Goal: Find specific page/section: Find specific page/section

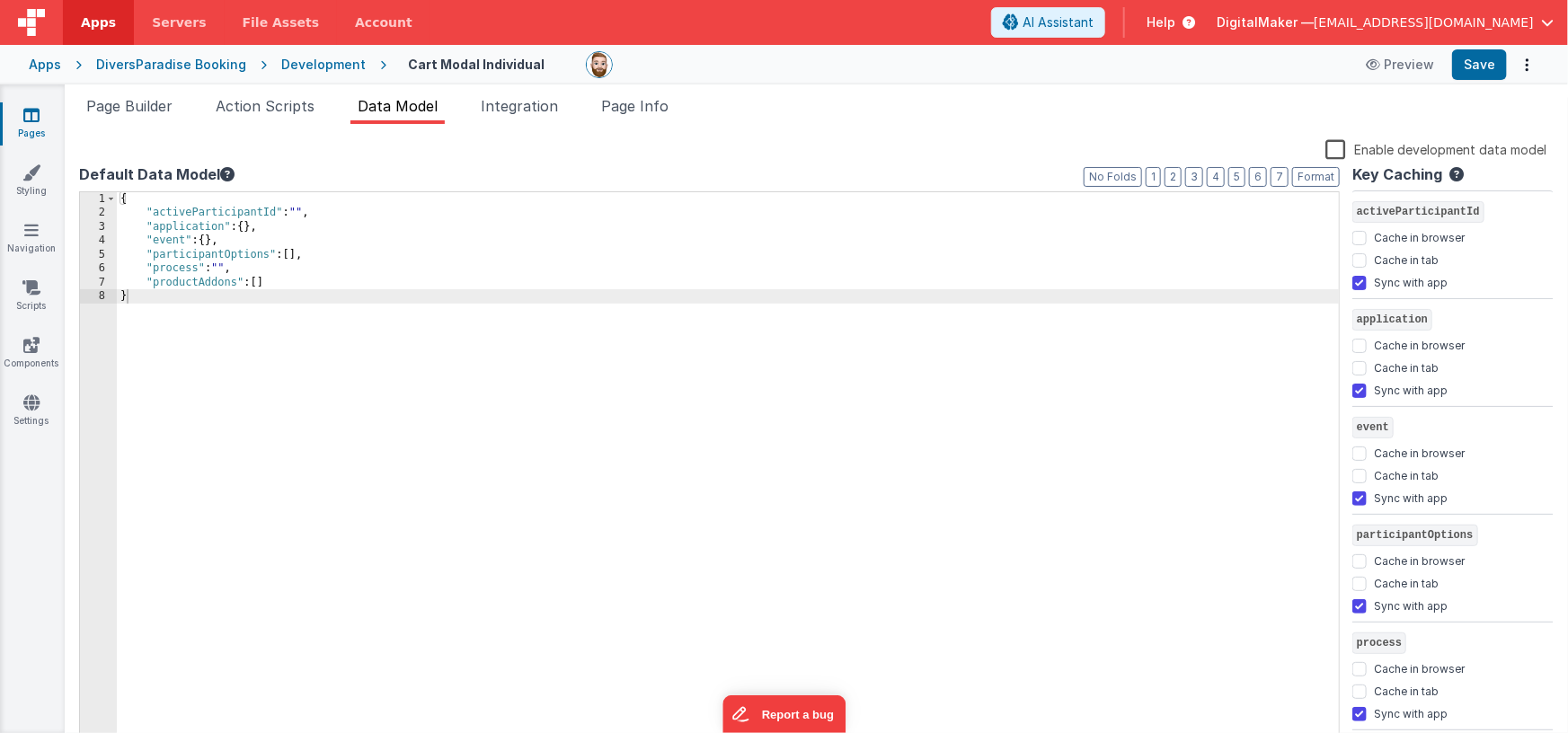
click at [42, 70] on div "Apps" at bounding box center [45, 65] width 33 height 18
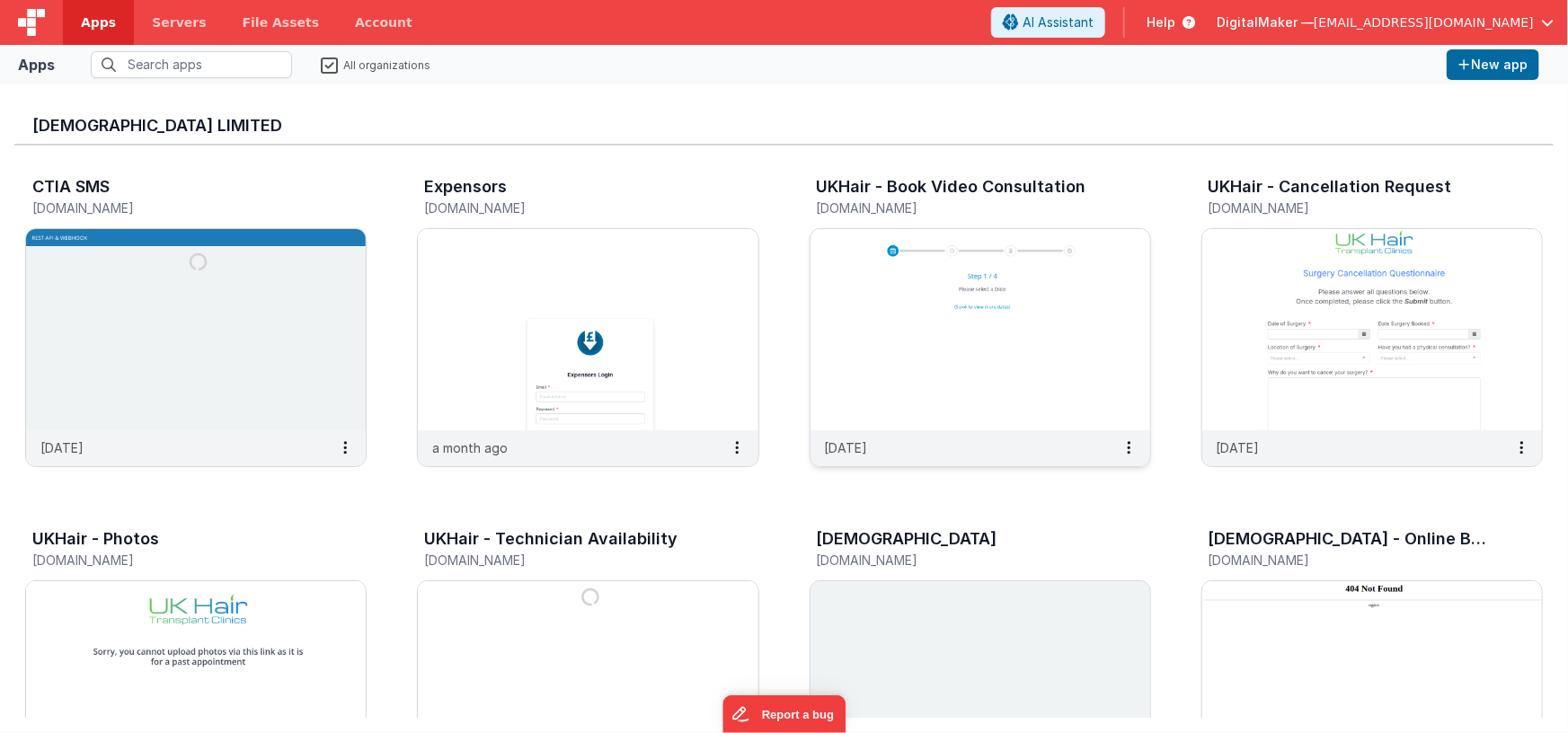
click at [858, 325] on img at bounding box center [981, 330] width 340 height 202
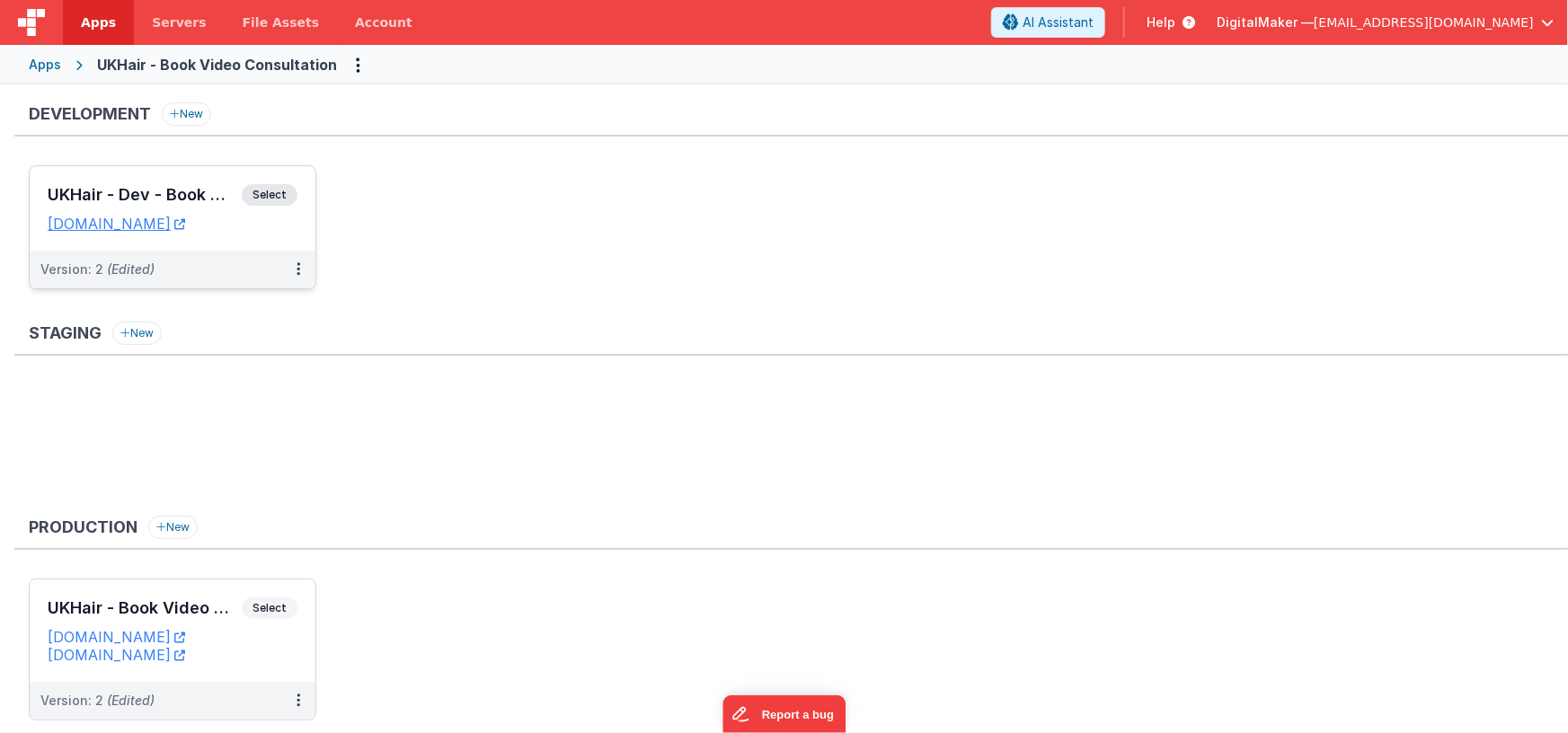
click at [183, 193] on h3 "UKHair - Dev - Book Video Consult" at bounding box center [145, 195] width 194 height 18
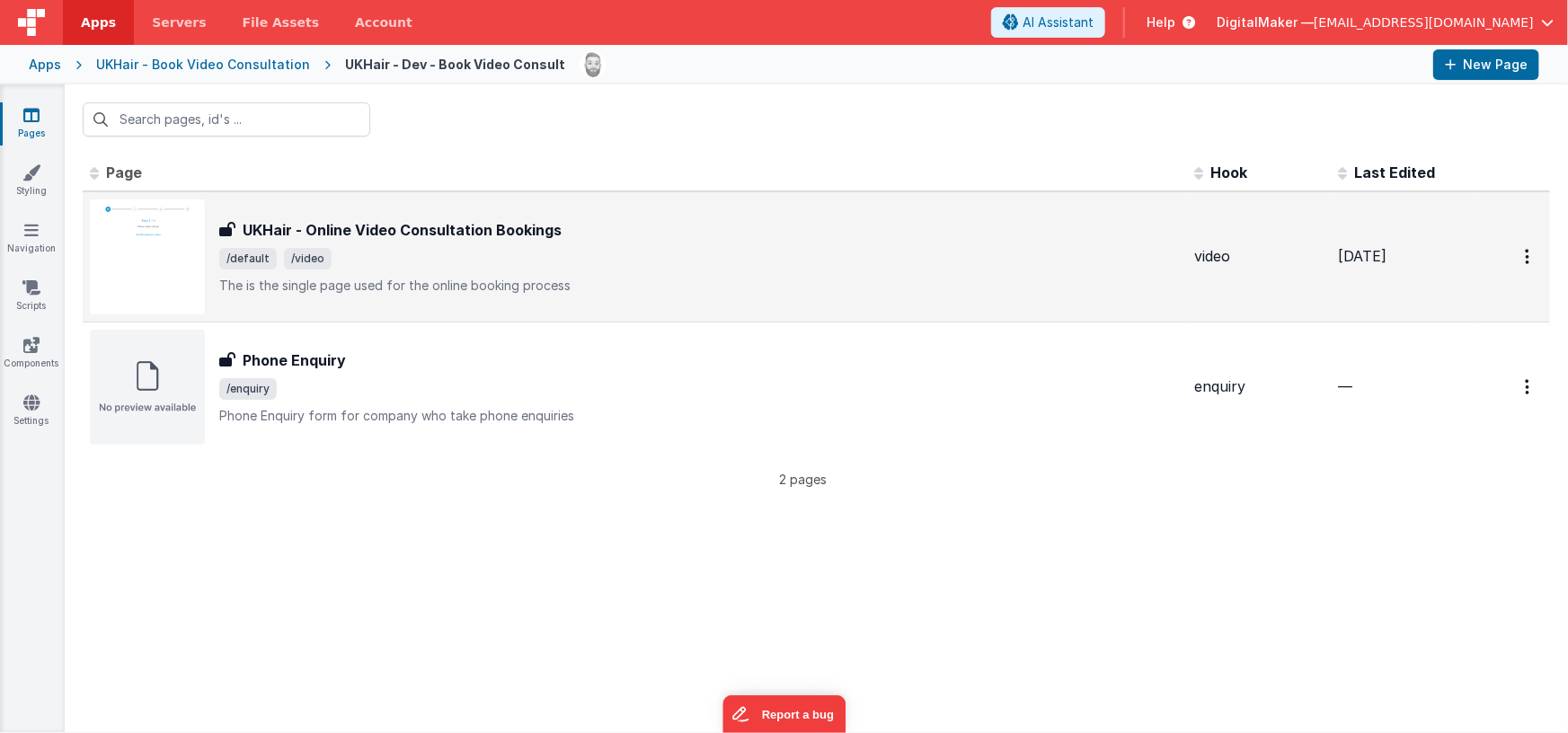
click at [464, 287] on p "The is the single page used for the online booking process" at bounding box center [699, 286] width 961 height 18
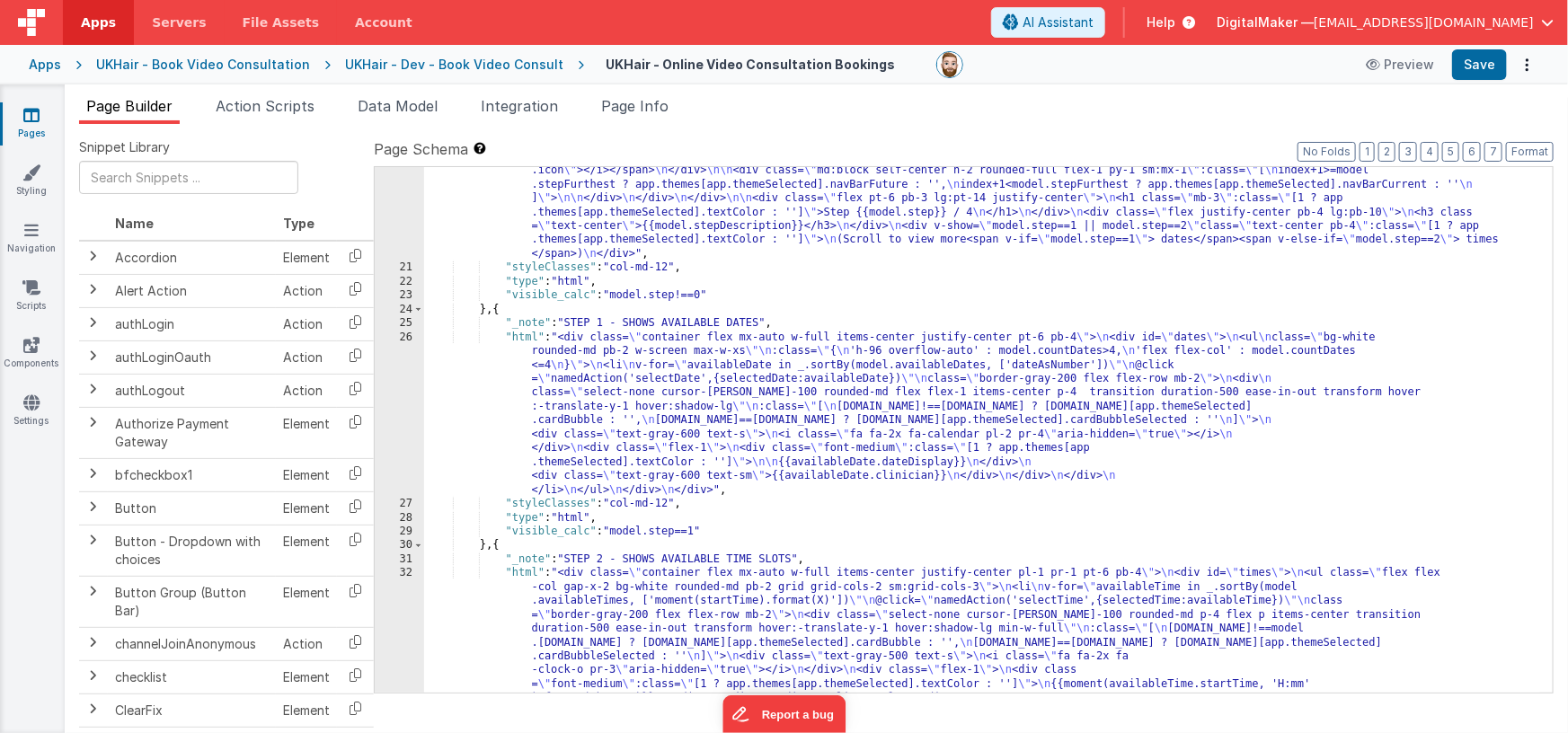
scroll to position [546, 0]
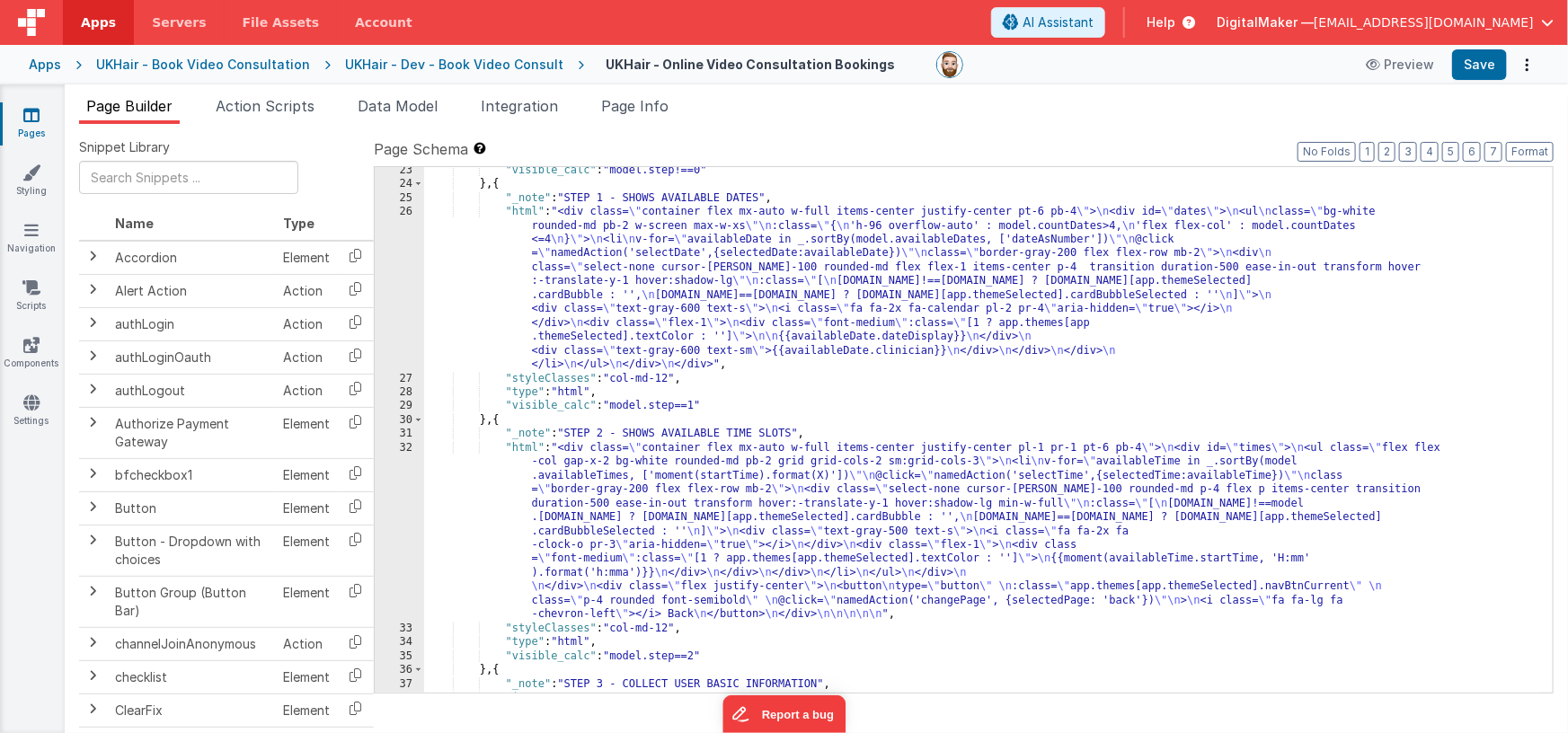
click at [631, 268] on div ""visible_calc" : "model.step!==0" } , { "_note" : "STEP 1 - SHOWS AVAILABLE DAT…" at bounding box center [982, 440] width 1117 height 554
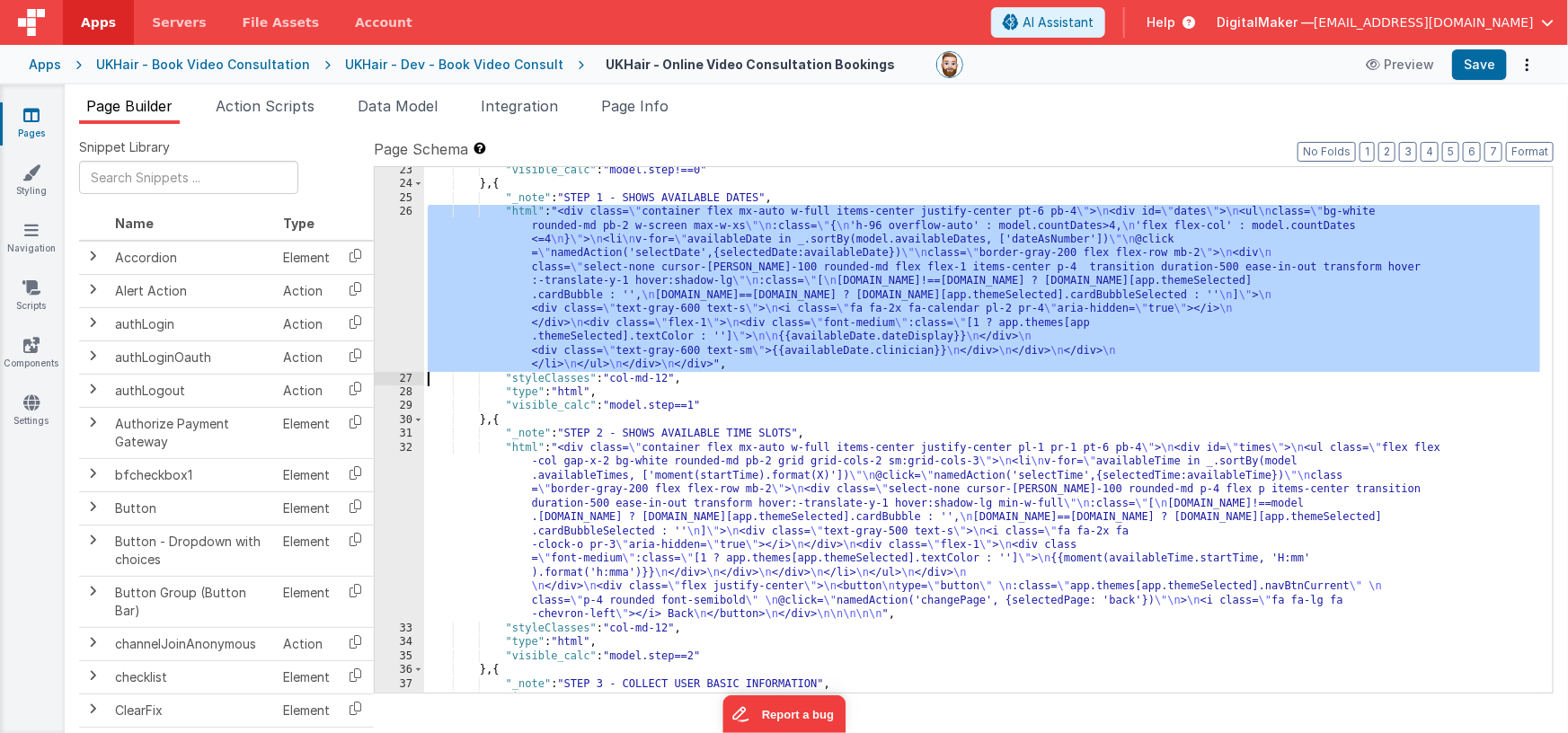
click at [402, 286] on div "26" at bounding box center [399, 288] width 50 height 166
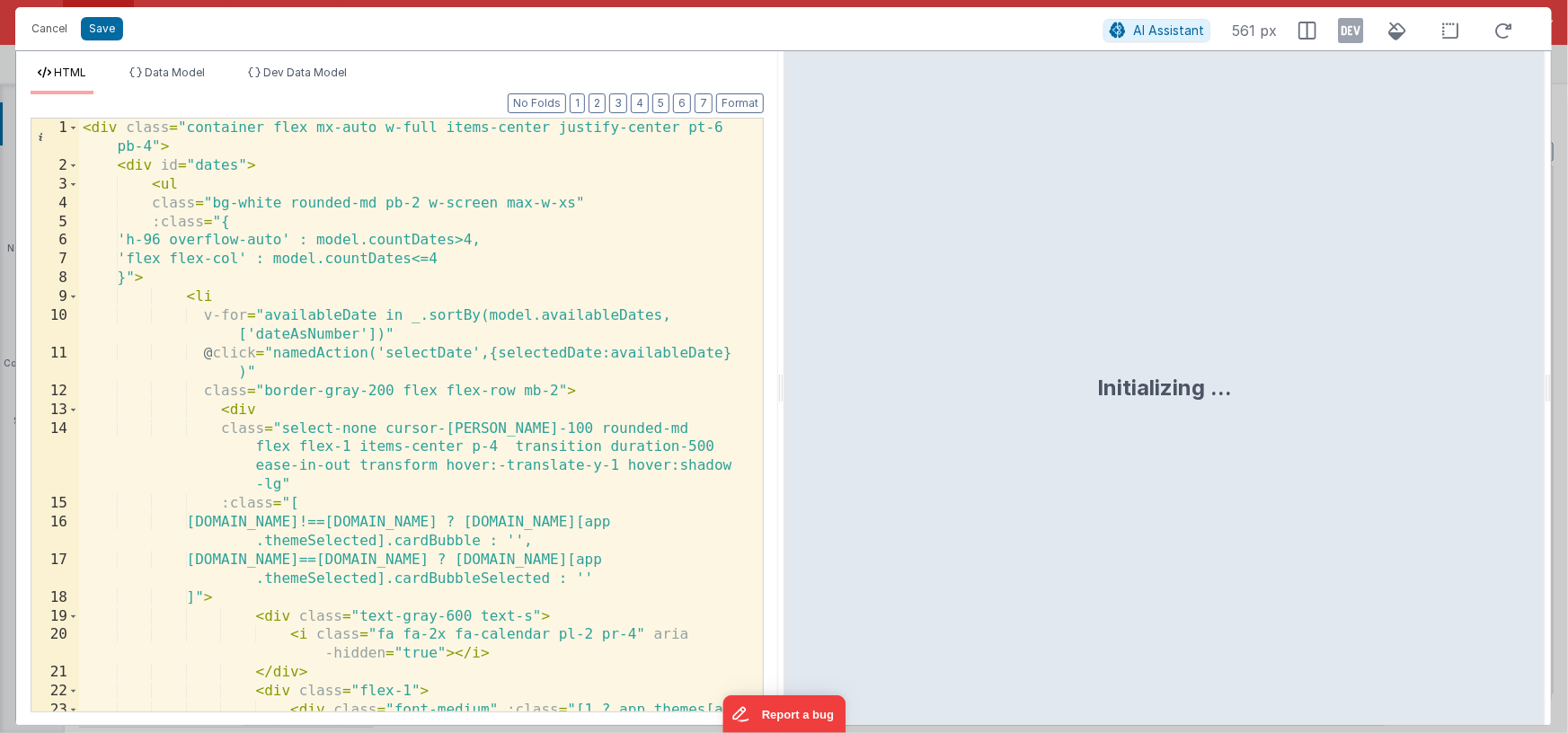
drag, startPoint x: 1347, startPoint y: 33, endPoint x: 1099, endPoint y: 42, distance: 248.2
click at [1347, 33] on icon at bounding box center [1351, 31] width 25 height 29
click at [299, 75] on span "Dev Data Model" at bounding box center [305, 72] width 83 height 14
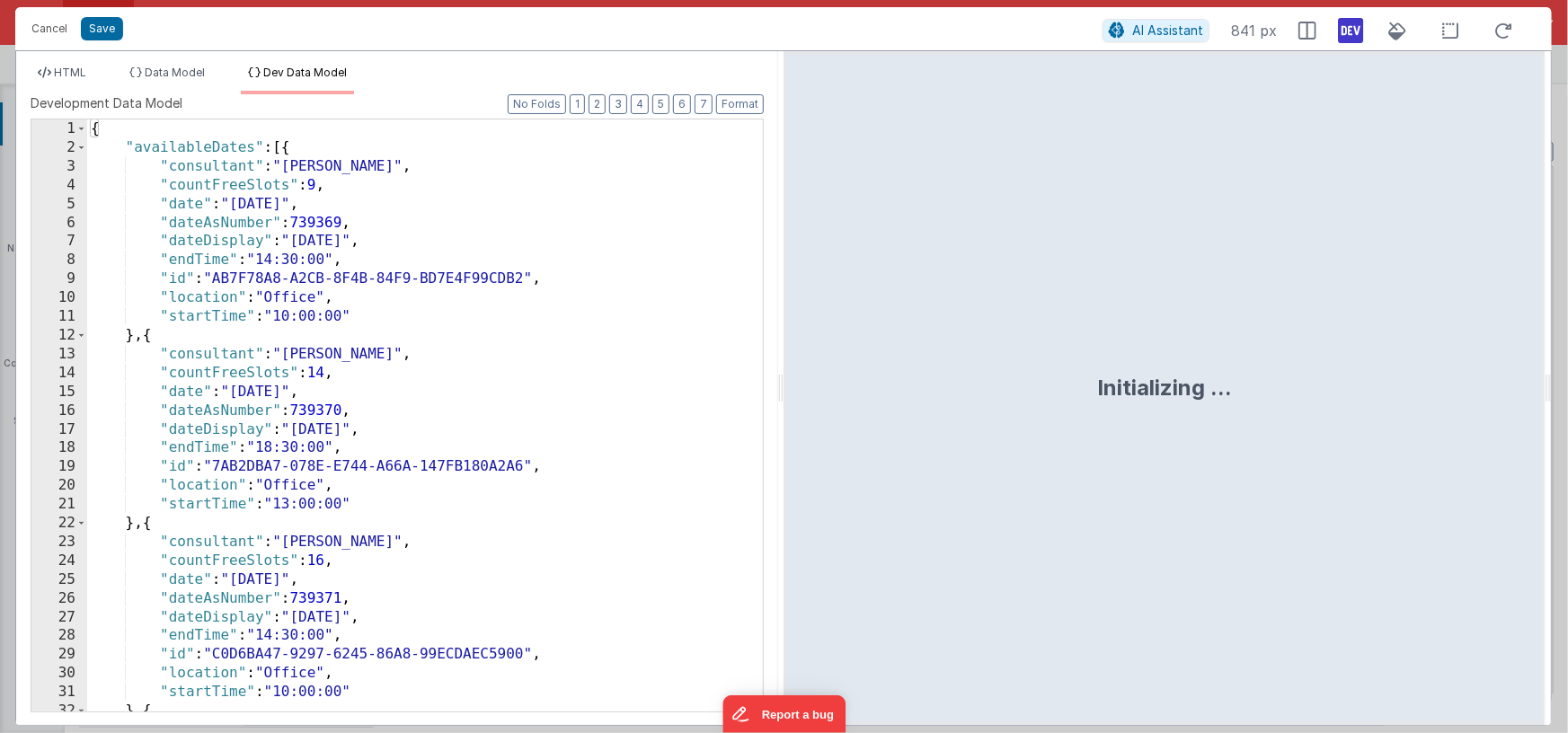
click at [327, 235] on div "{ "availableDates" : [{ "consultant" : "Paul Hill" , "countFreeSlots" : 9 , "da…" at bounding box center [418, 434] width 663 height 630
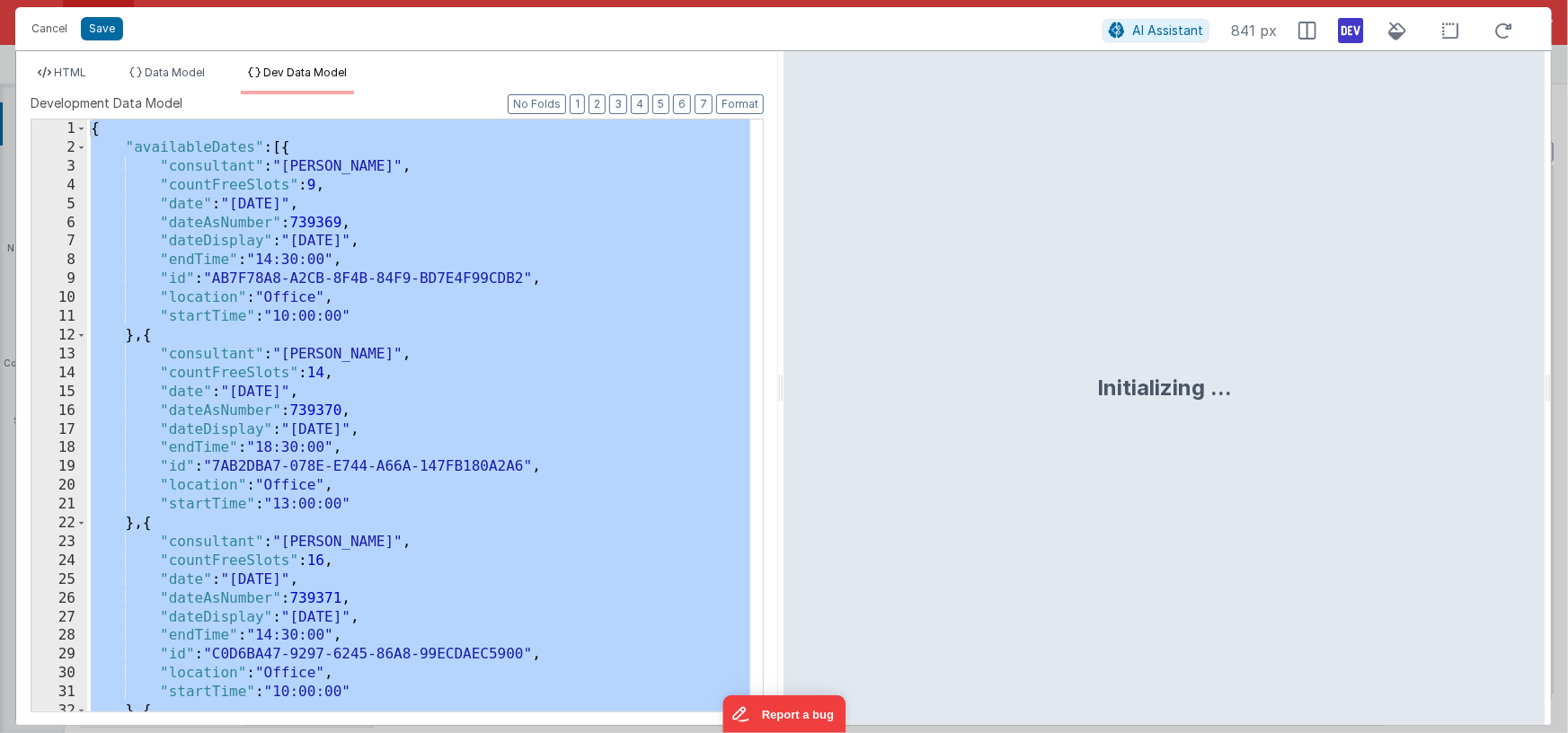
scroll to position [891, 0]
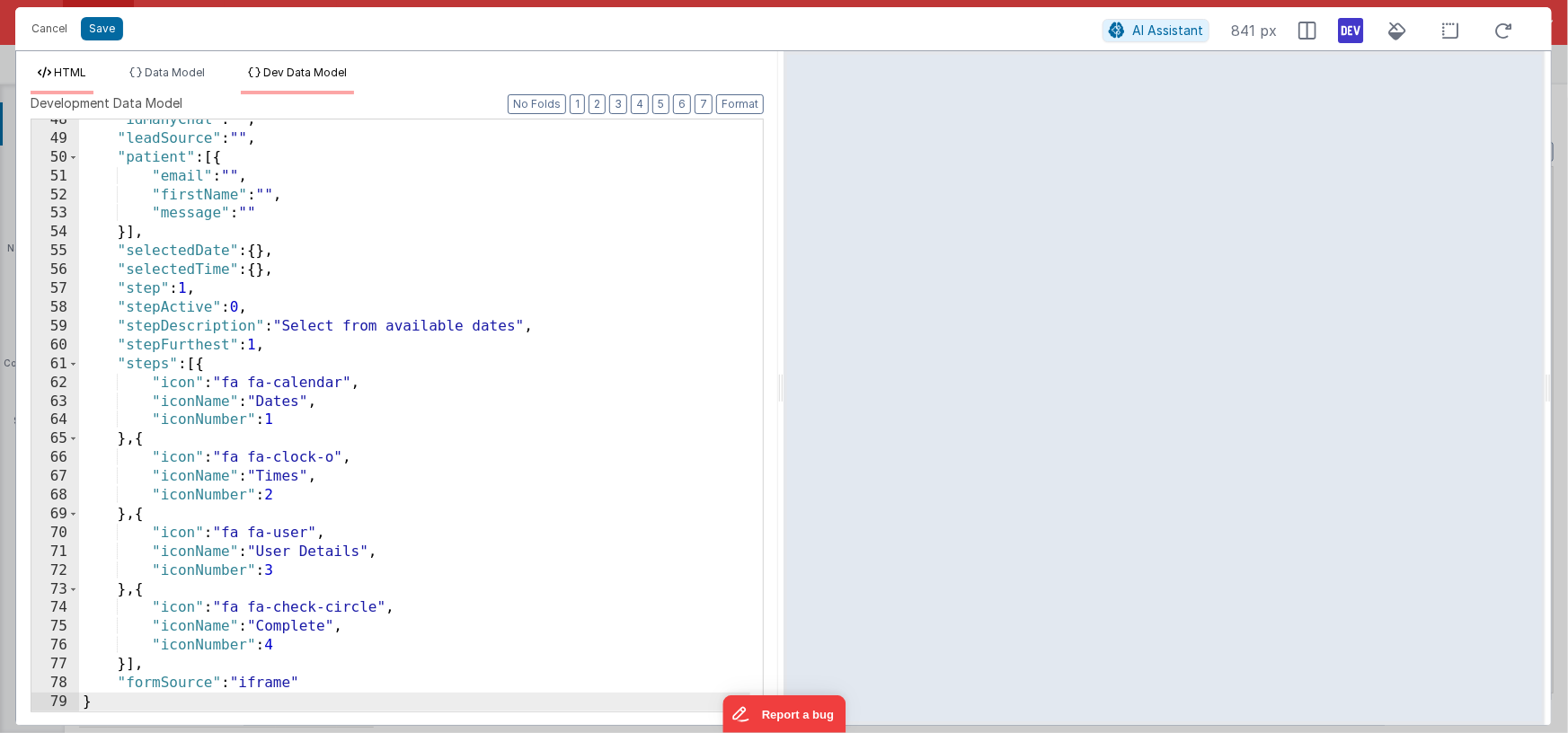
click at [72, 75] on span "HTML" at bounding box center [70, 72] width 33 height 14
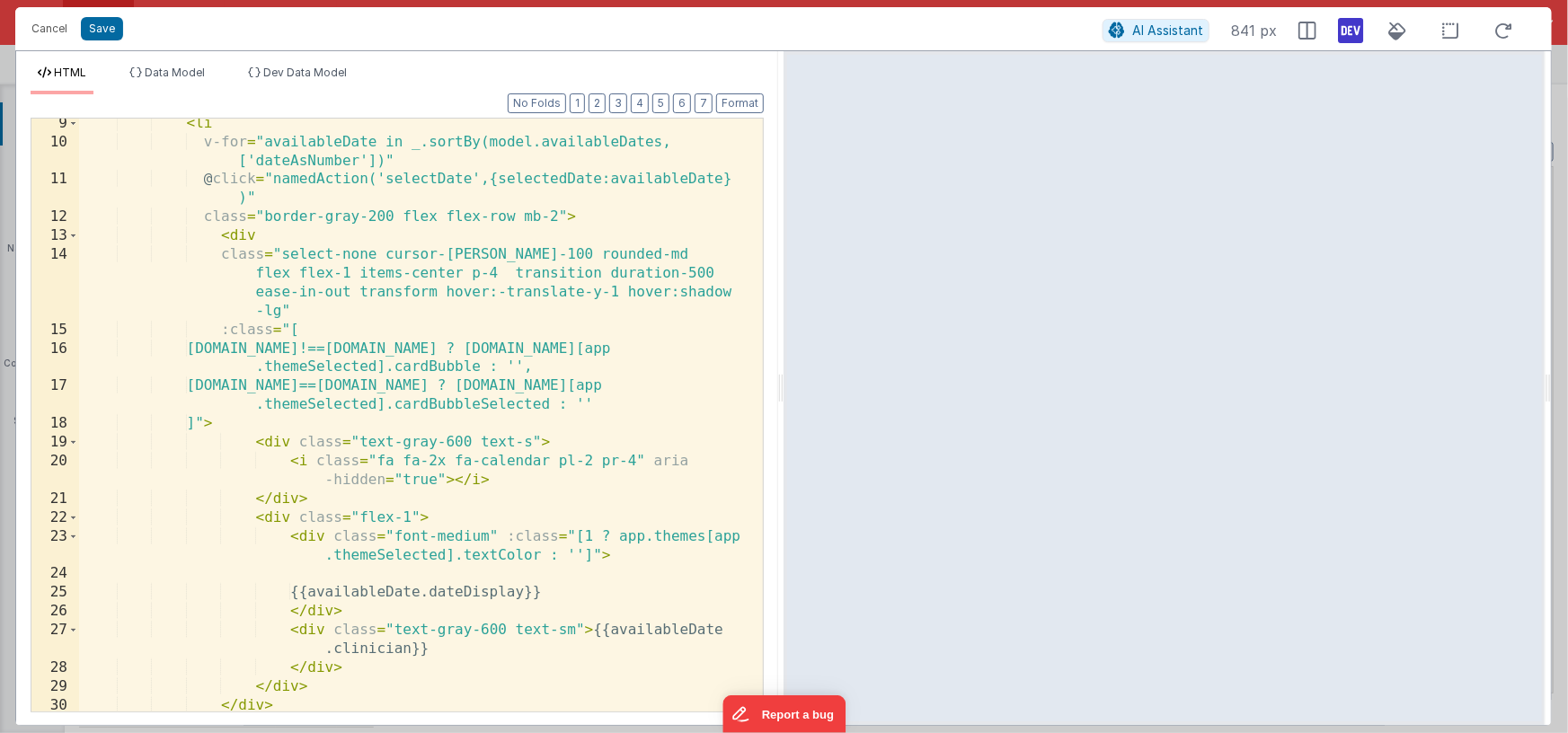
scroll to position [174, 0]
click at [364, 277] on div "< li v-for = "availableDate in _.sortBy(model.availableDates, ['dateAsNumber'])…" at bounding box center [414, 429] width 671 height 631
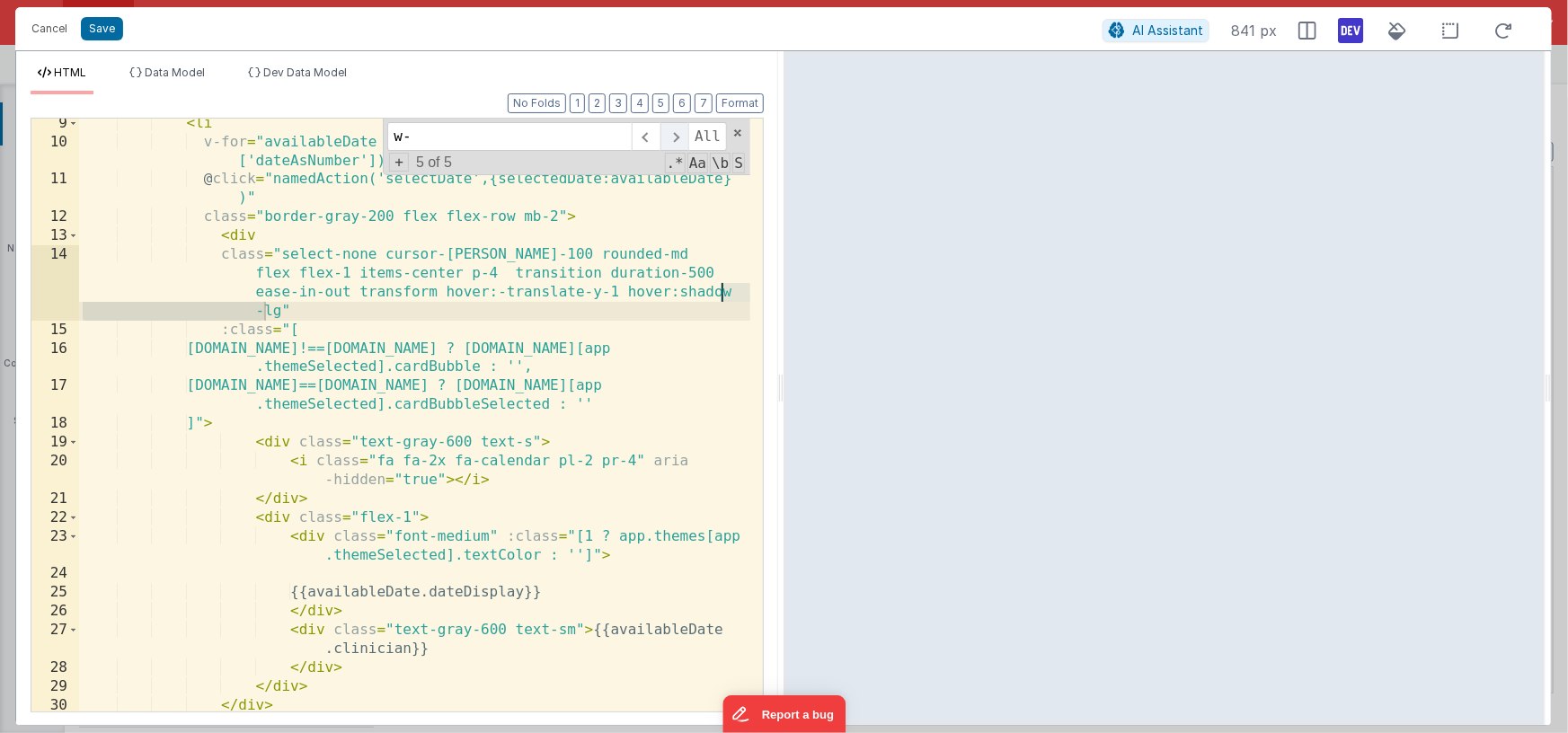
type input "w-"
click at [683, 136] on span at bounding box center [674, 136] width 28 height 29
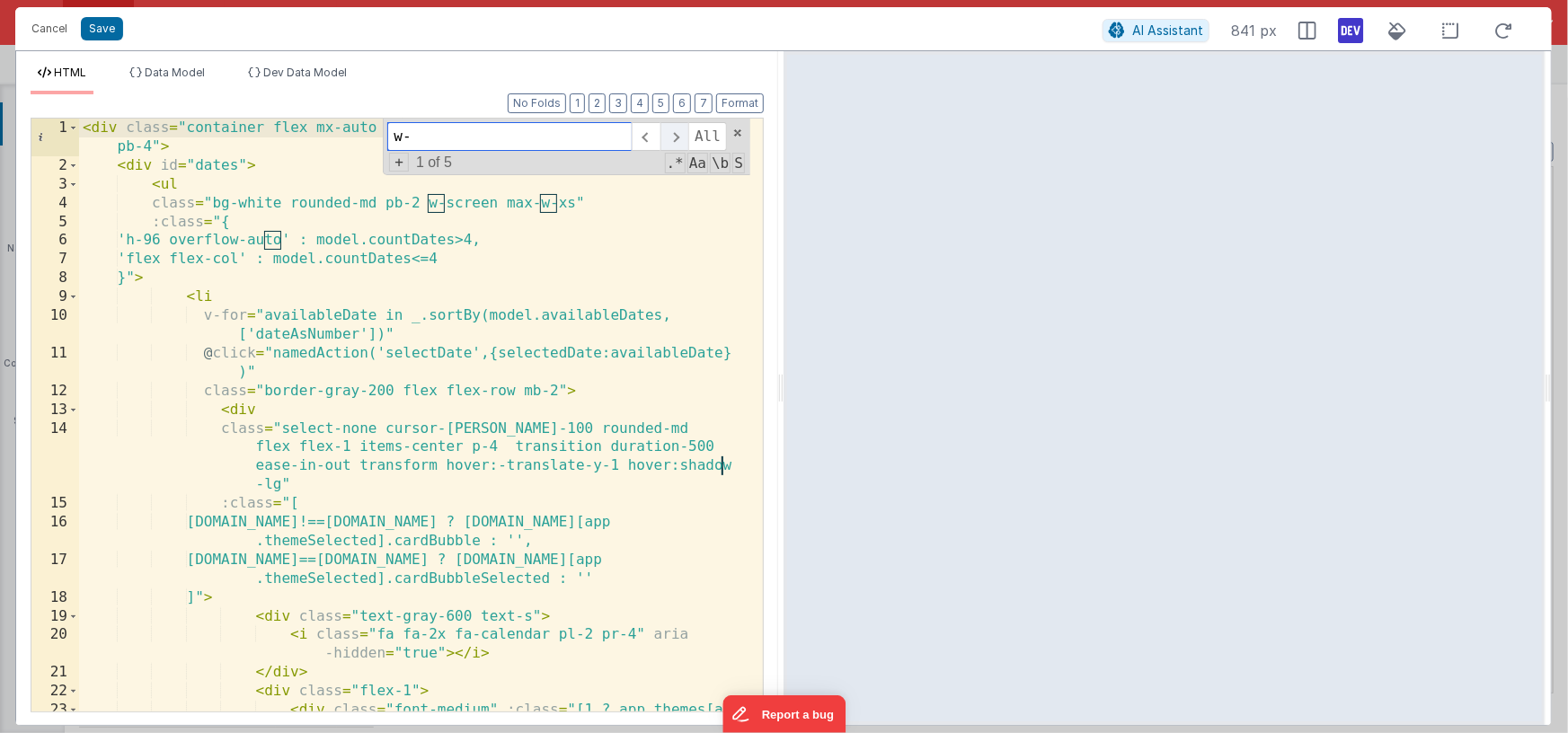
scroll to position [0, 0]
click at [738, 131] on span at bounding box center [737, 133] width 13 height 13
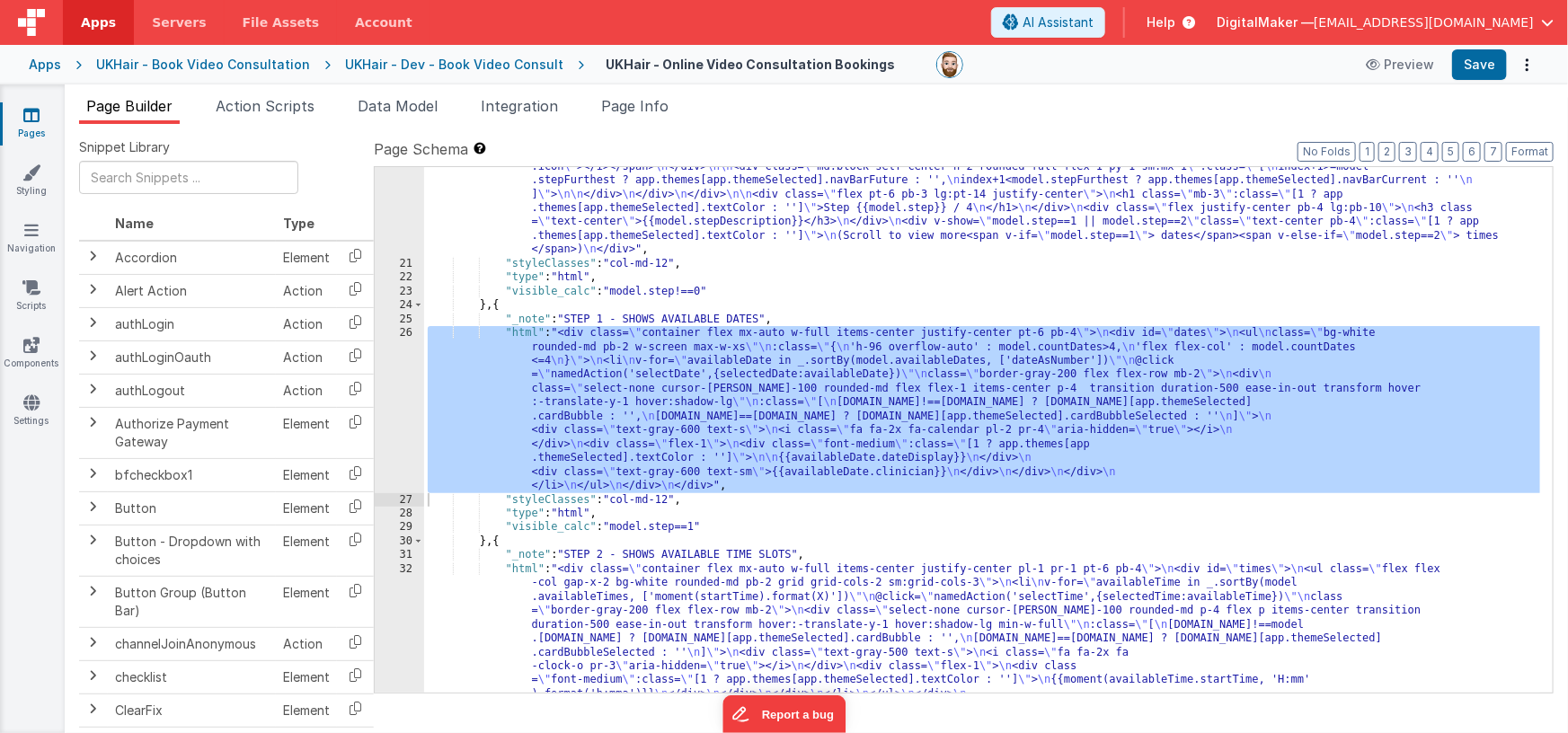
scroll to position [423, 0]
click at [635, 114] on li "Page Info" at bounding box center [634, 109] width 81 height 29
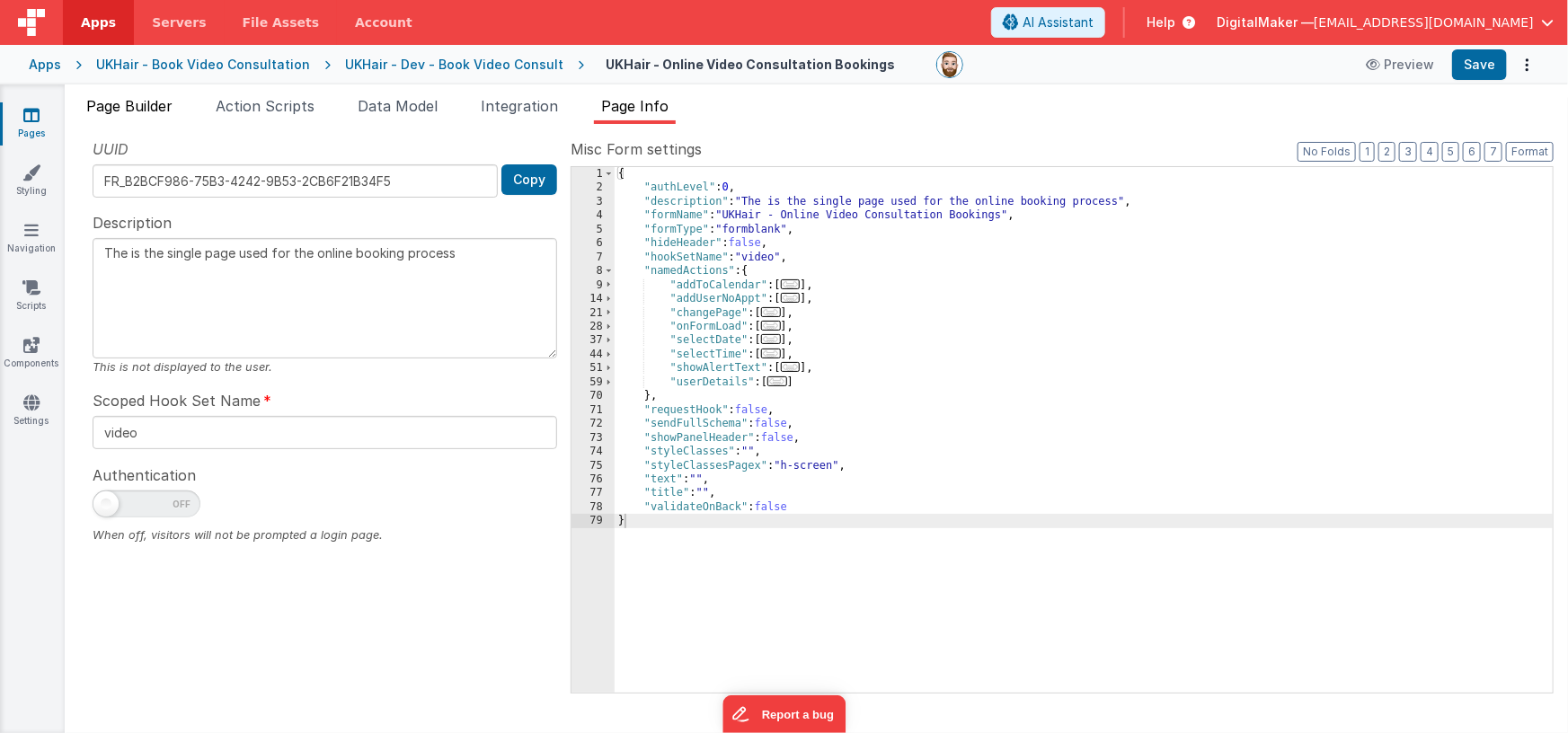
click at [125, 117] on li "Page Builder" at bounding box center [128, 109] width 100 height 29
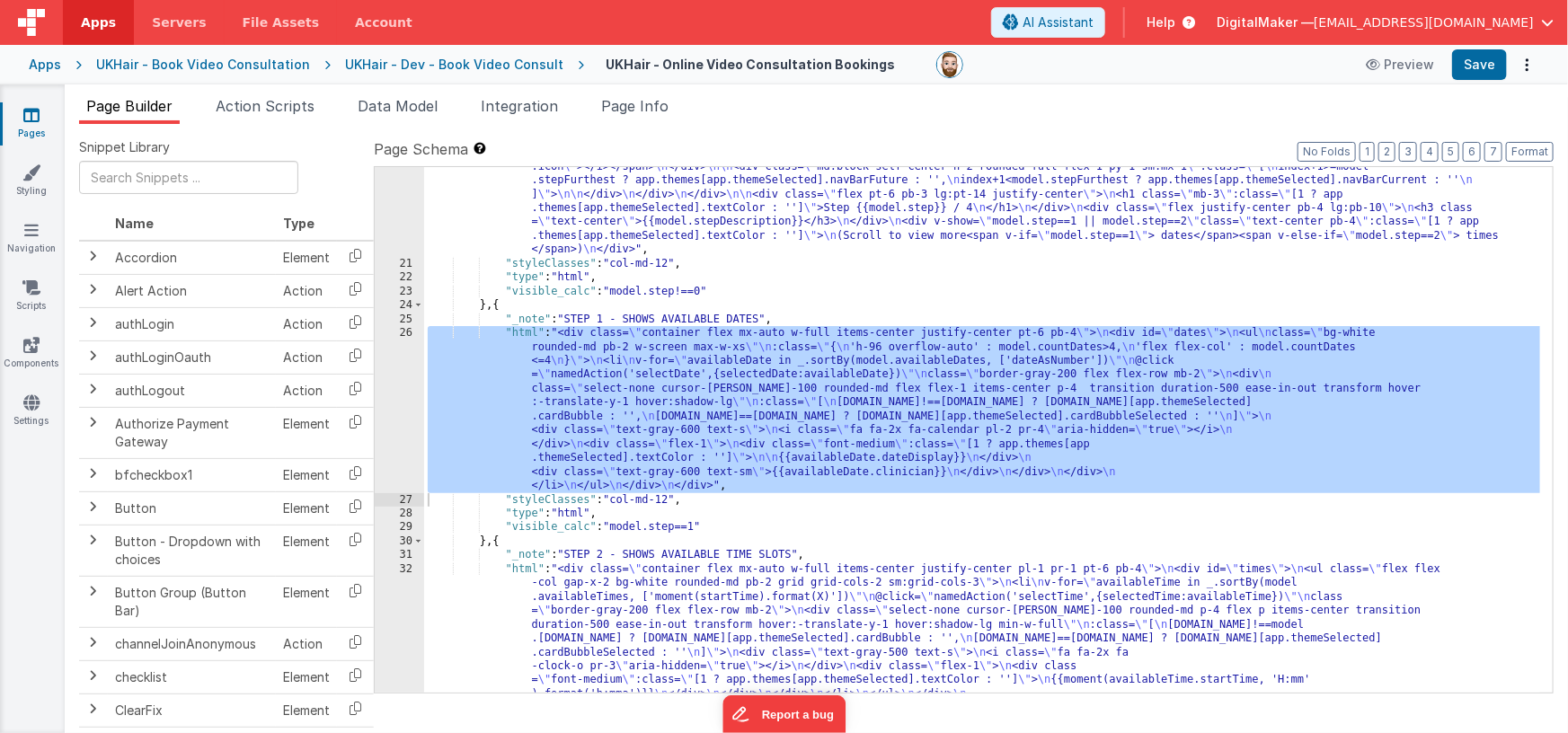
click at [619, 371] on div ""html" : "<div class= \" flex justify-between items-center max-w-2xl m-auto pt-…" at bounding box center [982, 526] width 1117 height 873
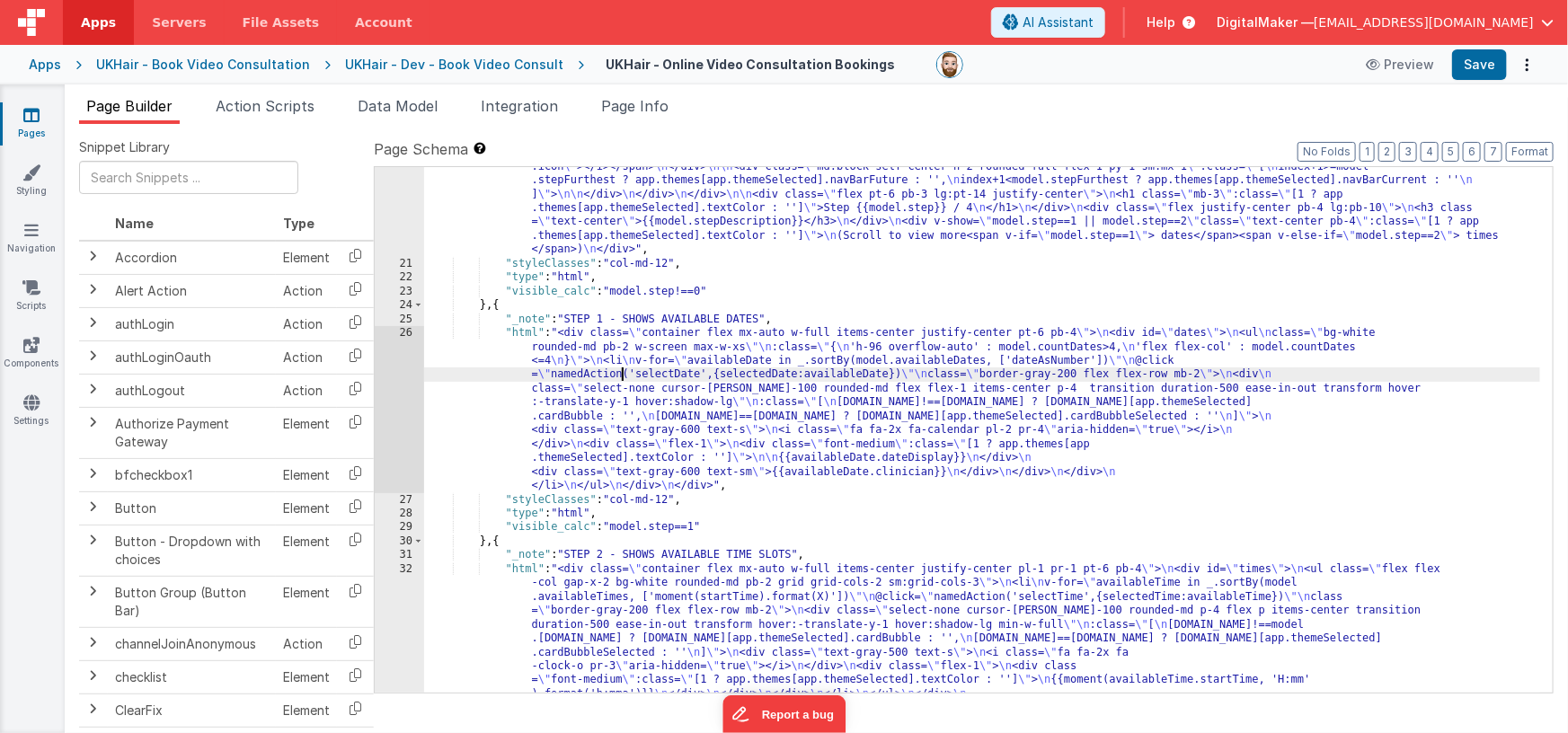
click at [392, 390] on div "26" at bounding box center [399, 409] width 50 height 166
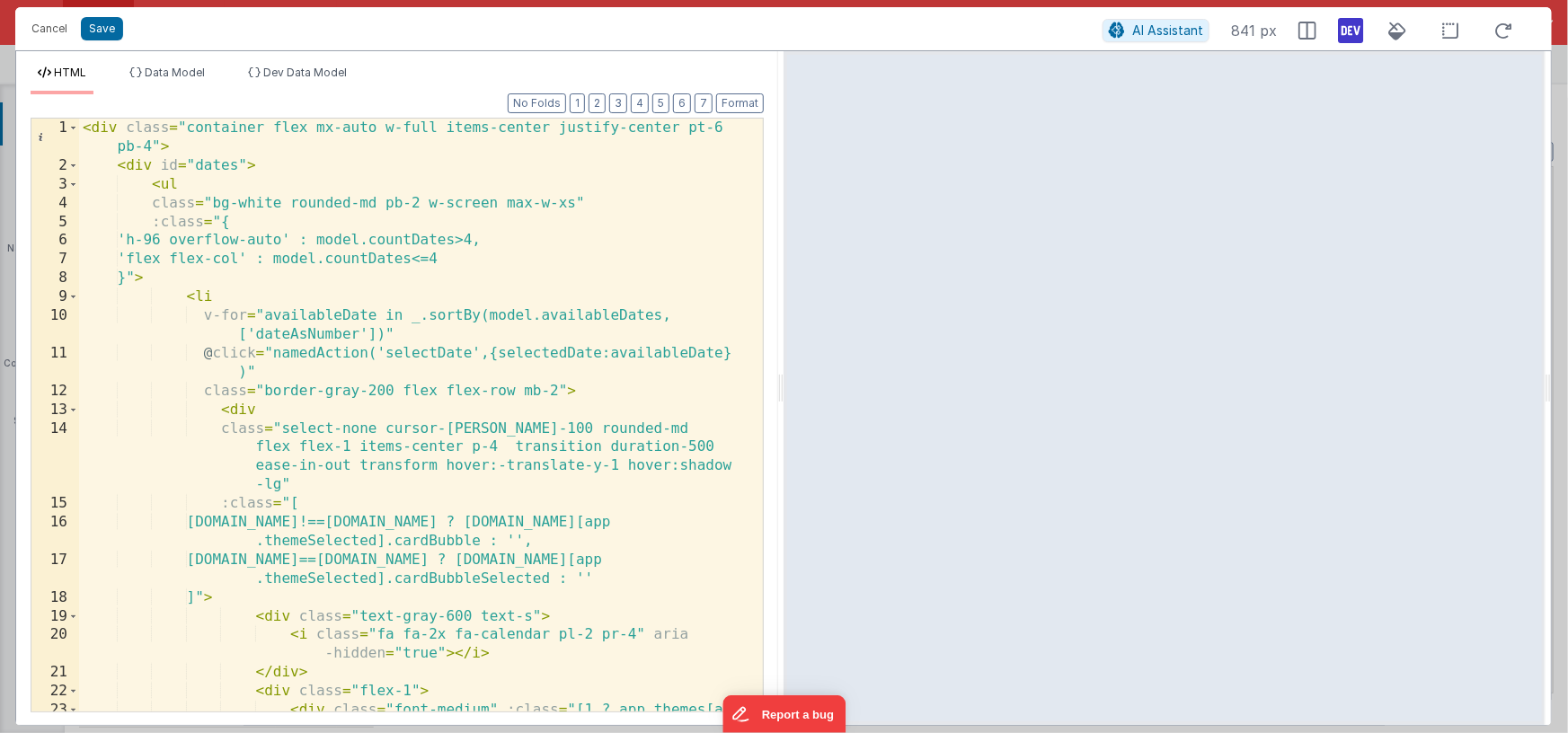
click at [1344, 25] on icon at bounding box center [1351, 31] width 25 height 29
click at [303, 79] on li "Dev Data Model" at bounding box center [296, 80] width 113 height 29
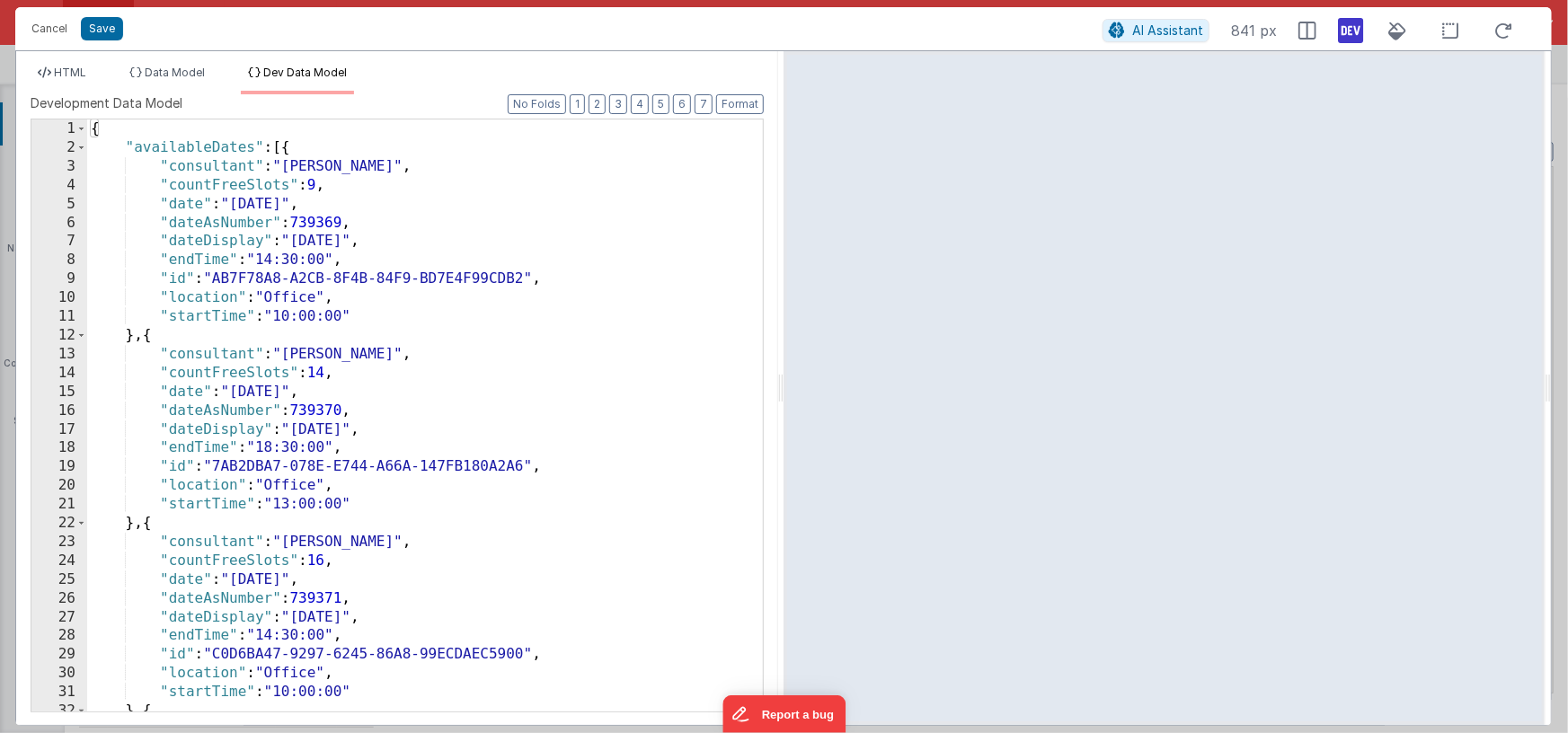
click at [345, 250] on div "{ "availableDates" : [{ "consultant" : "Paul Hill" , "countFreeSlots" : 9 , "da…" at bounding box center [418, 434] width 663 height 630
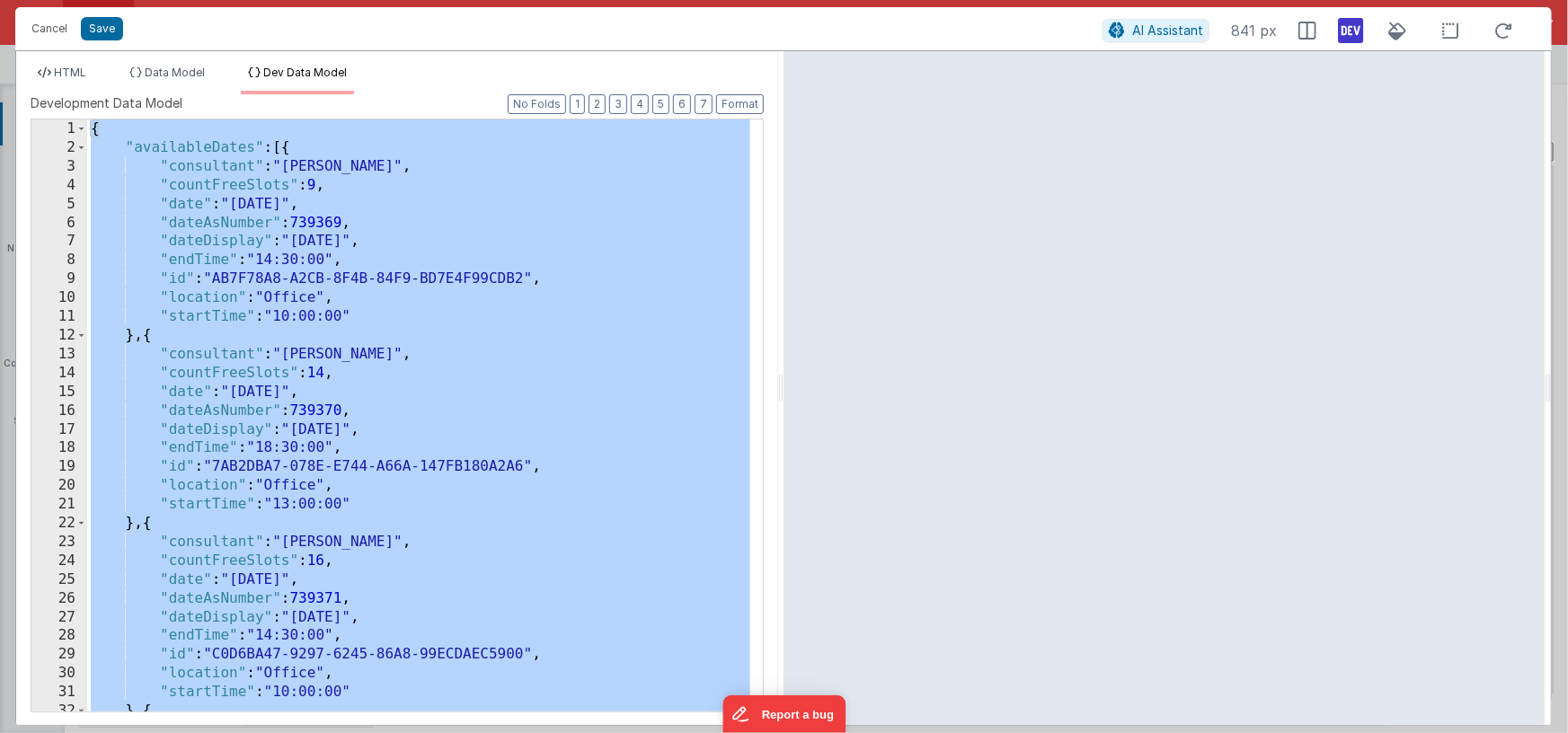
scroll to position [891, 0]
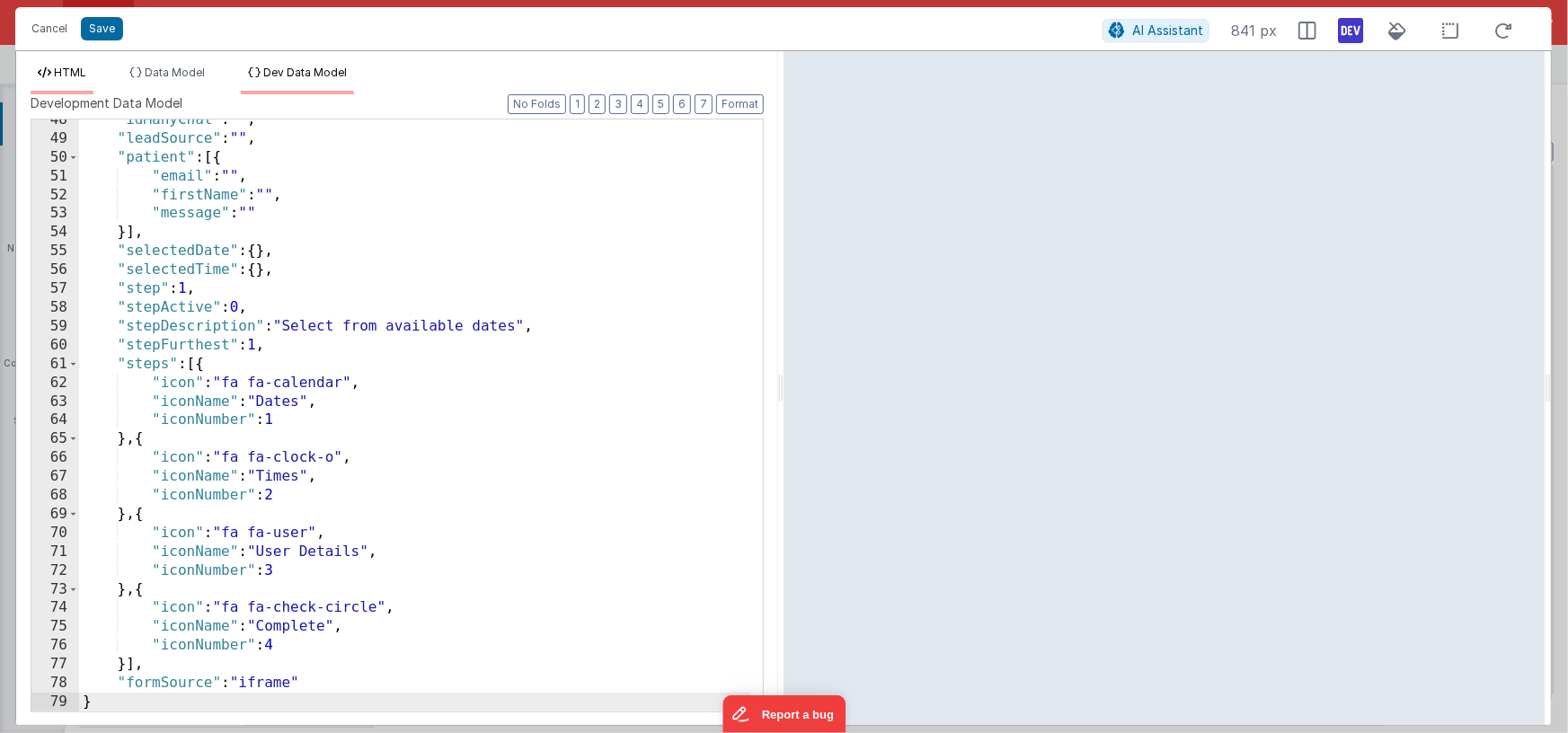
click at [82, 77] on span "HTML" at bounding box center [70, 72] width 33 height 14
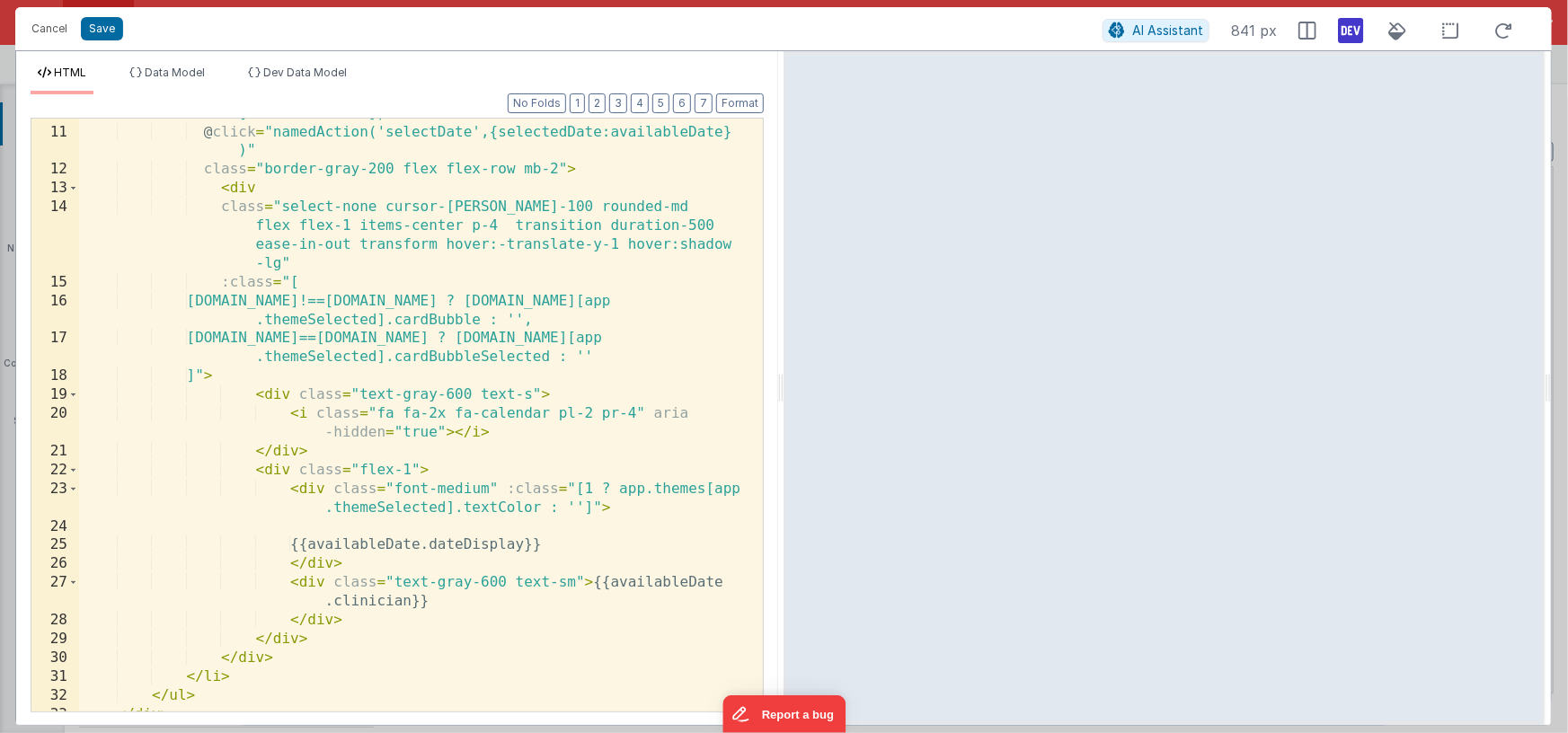
scroll to position [0, 0]
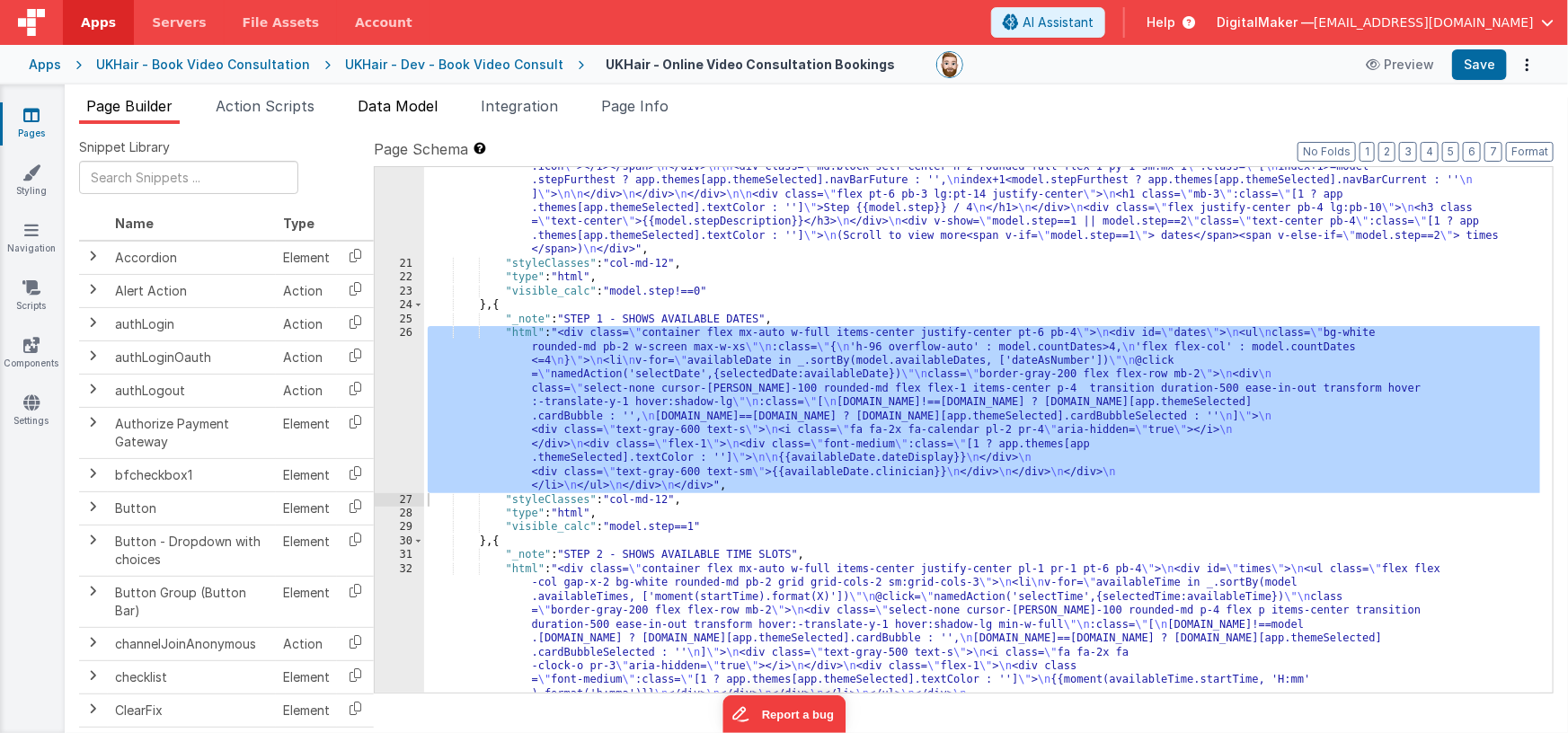
click at [424, 103] on span "Data Model" at bounding box center [398, 106] width 80 height 18
